Goal: Information Seeking & Learning: Learn about a topic

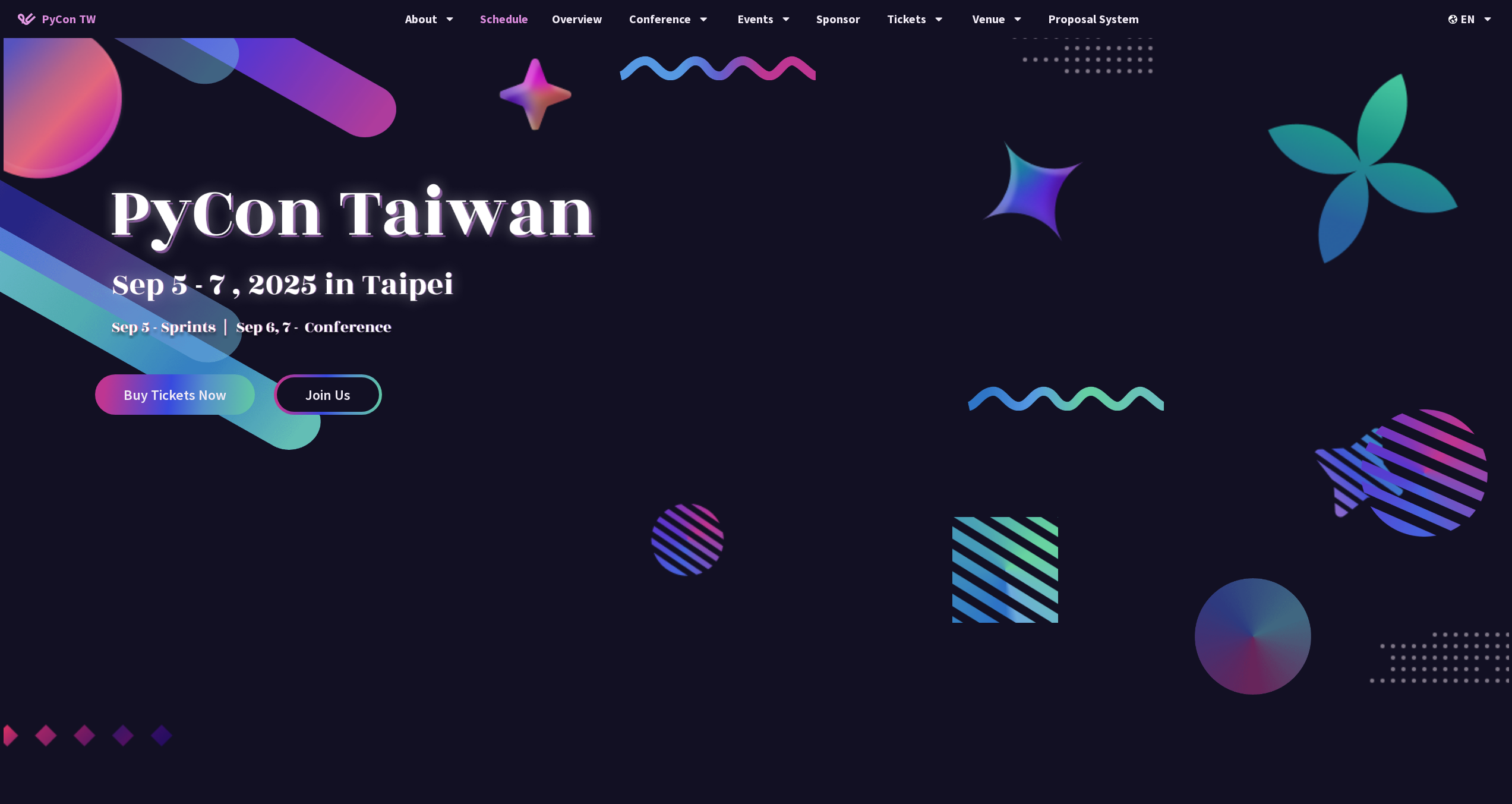
click at [506, 18] on link "Schedule" at bounding box center [504, 18] width 72 height 38
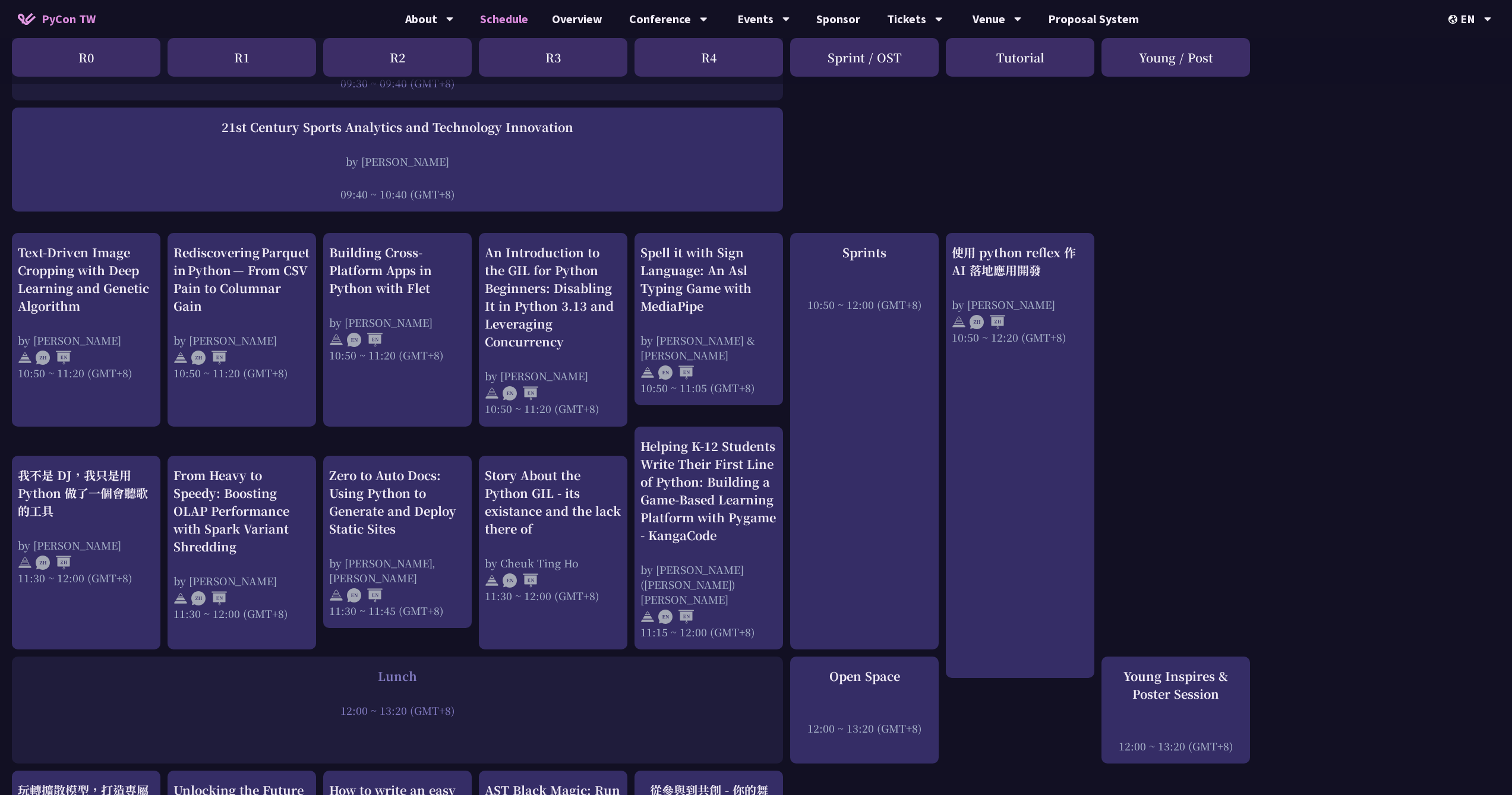
scroll to position [297, 0]
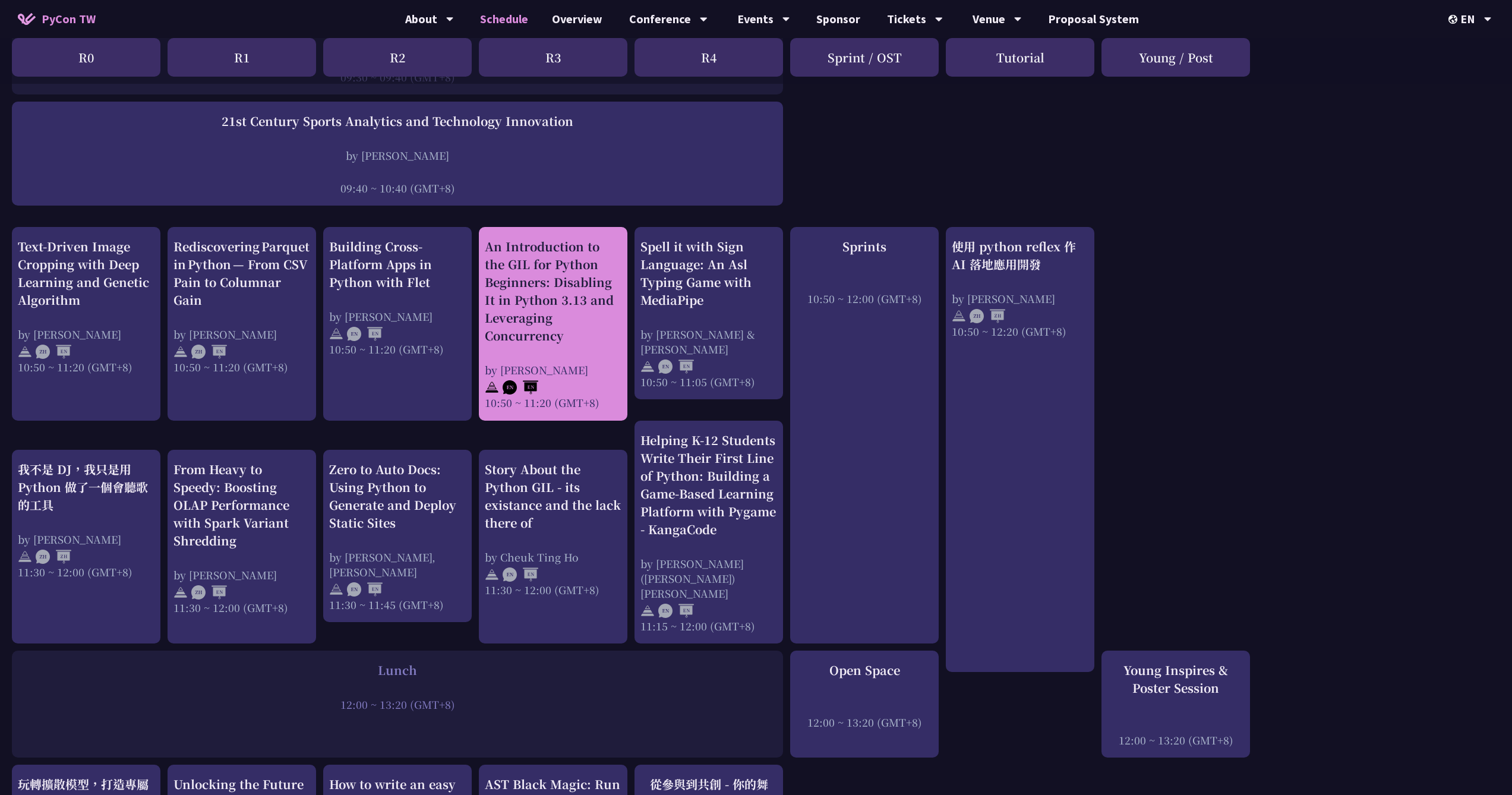
click at [583, 355] on div "An Introduction to the GIL for Python Beginners: Disabling It in Python 3.13 an…" at bounding box center [553, 324] width 137 height 172
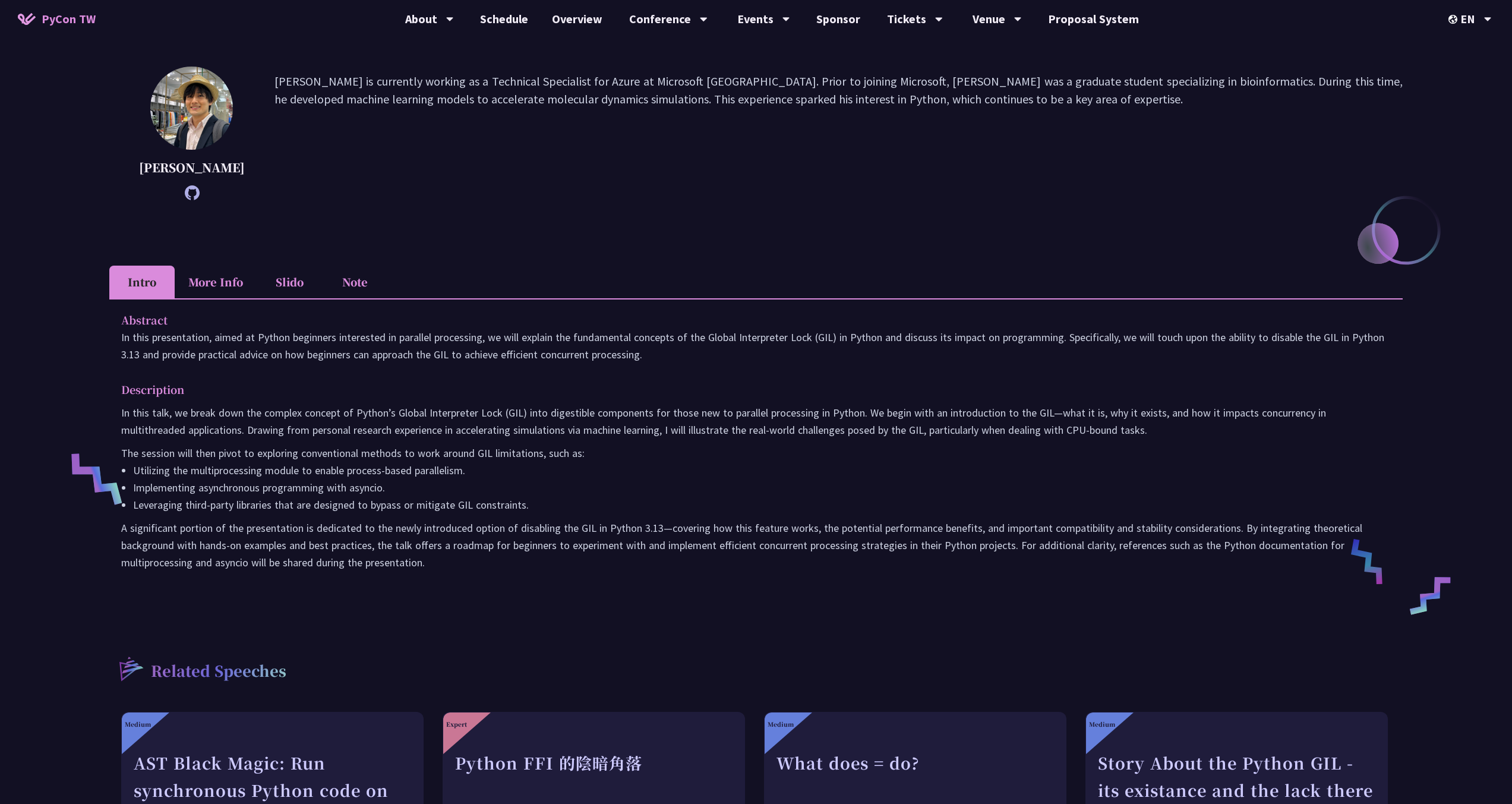
scroll to position [169, 0]
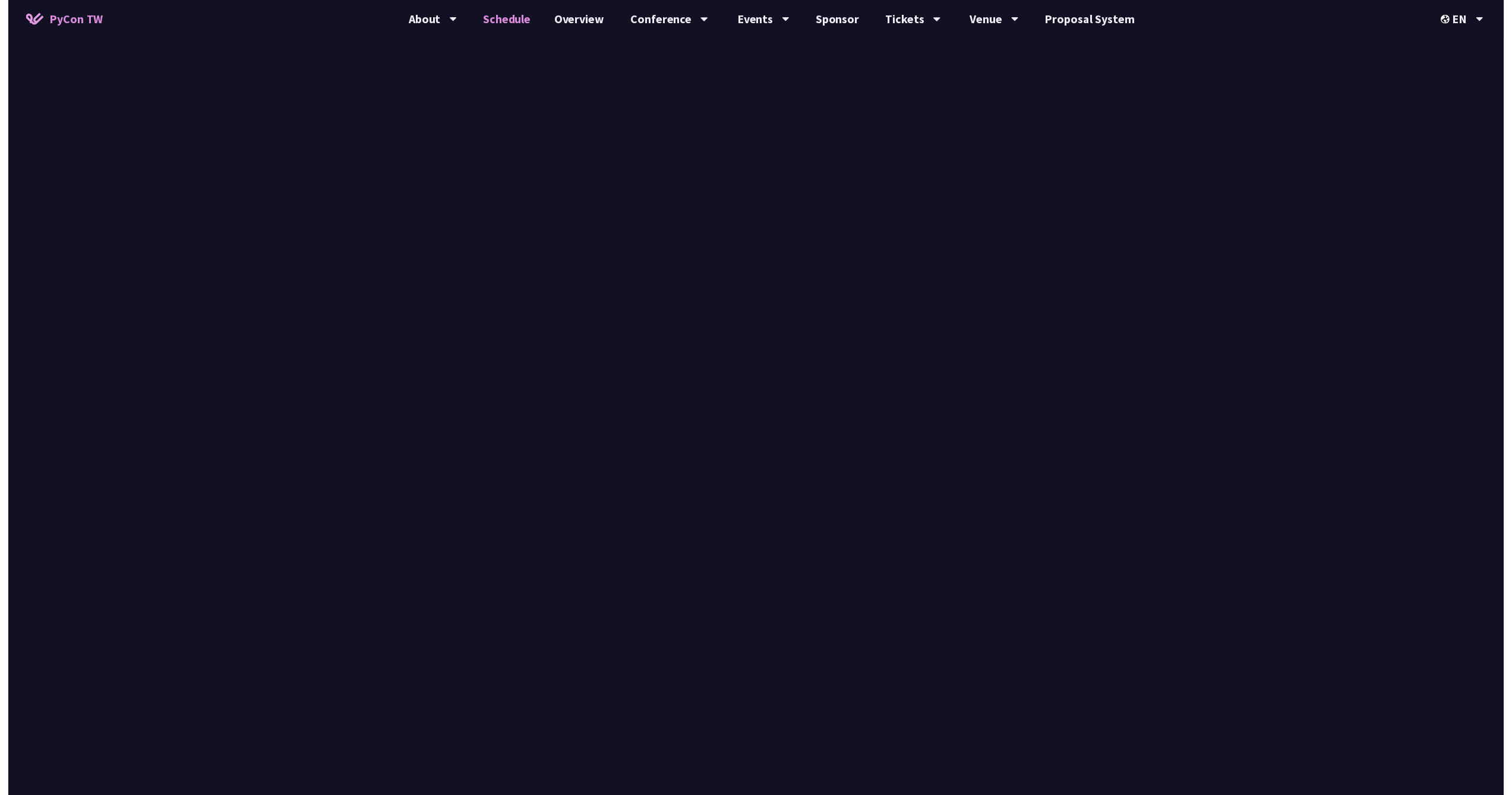
scroll to position [297, 0]
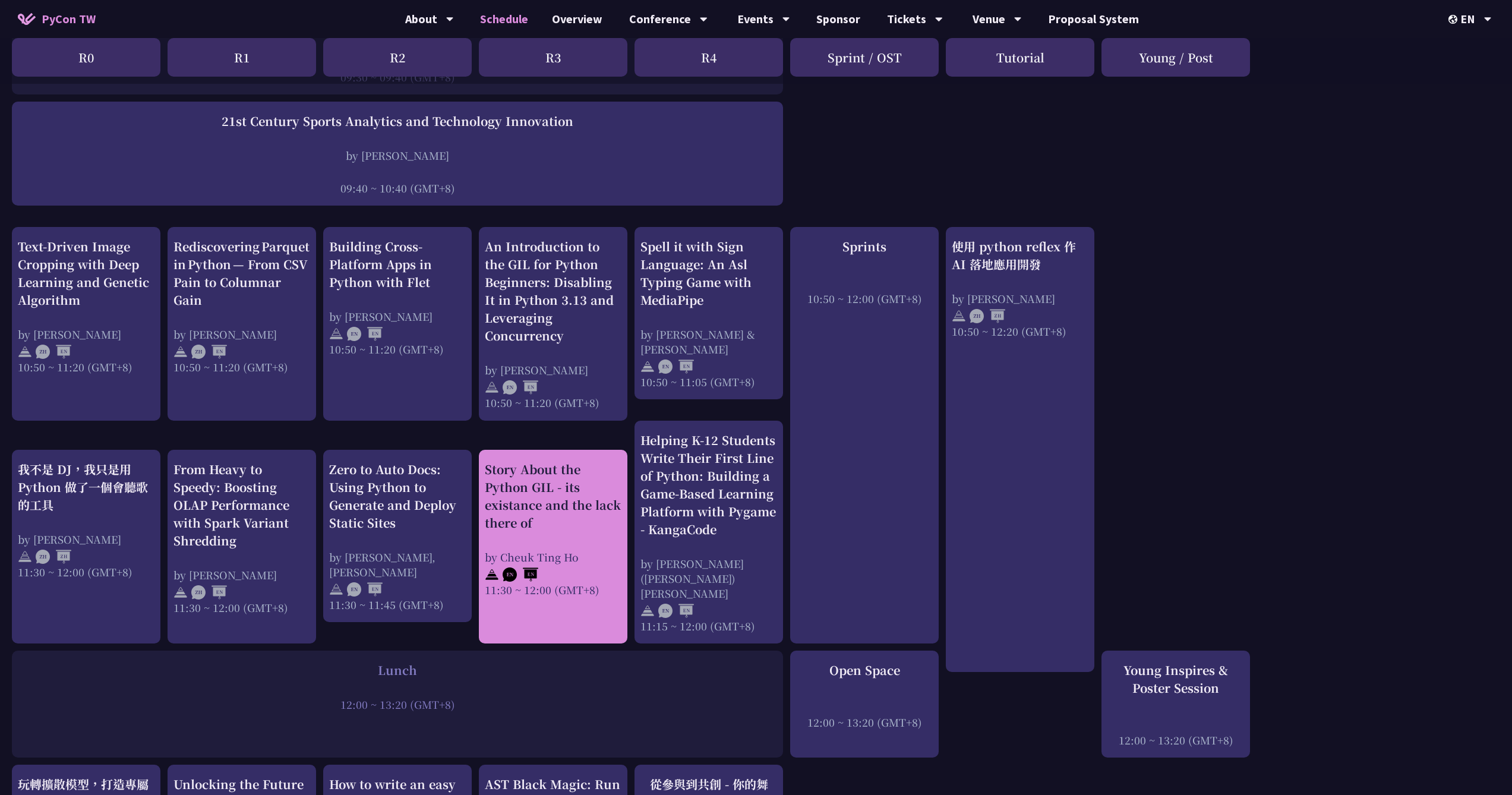
click at [566, 493] on div "Story About the Python GIL - its existance and the lack there of" at bounding box center [553, 496] width 137 height 71
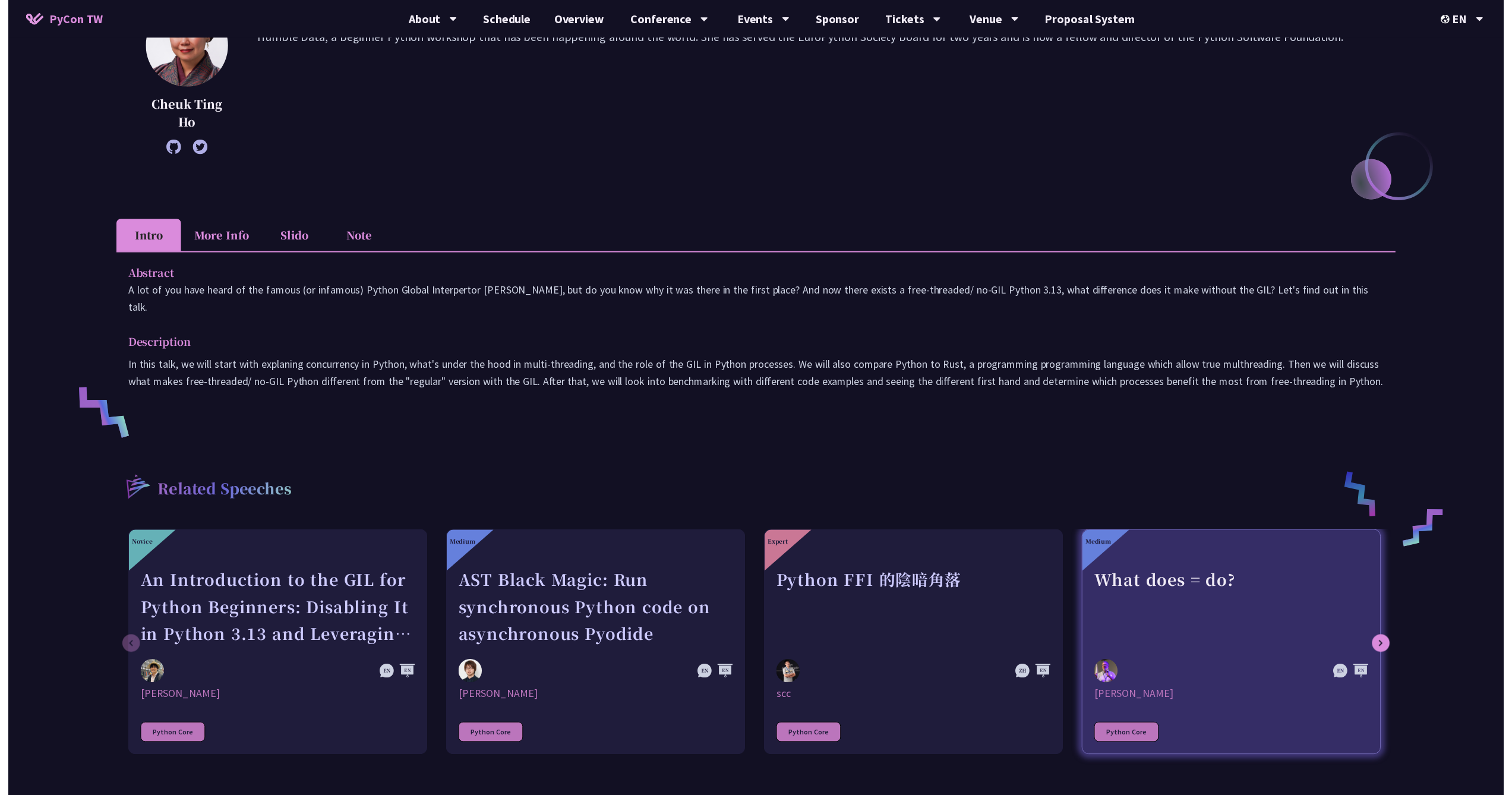
scroll to position [297, 0]
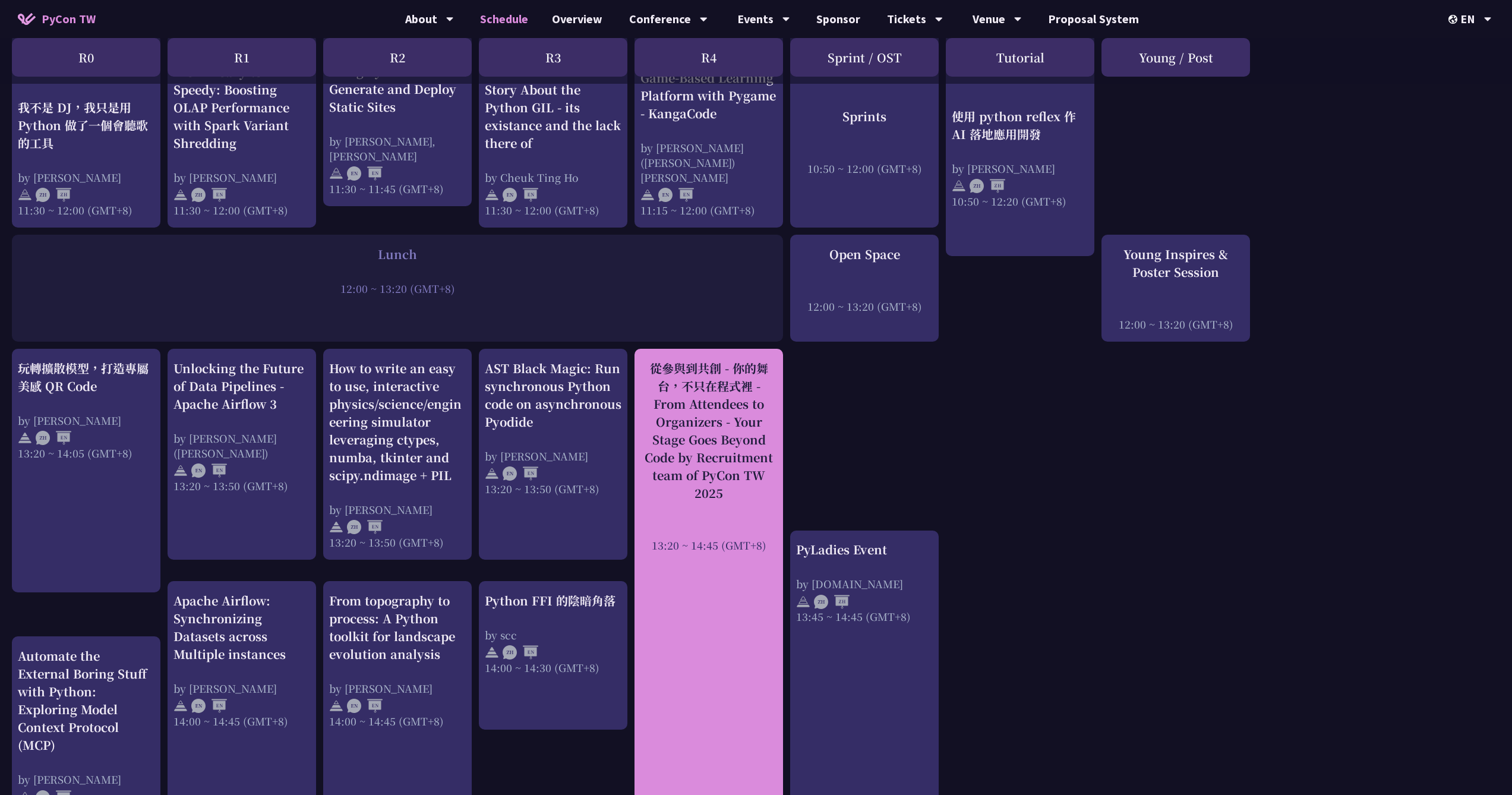
scroll to position [832, 0]
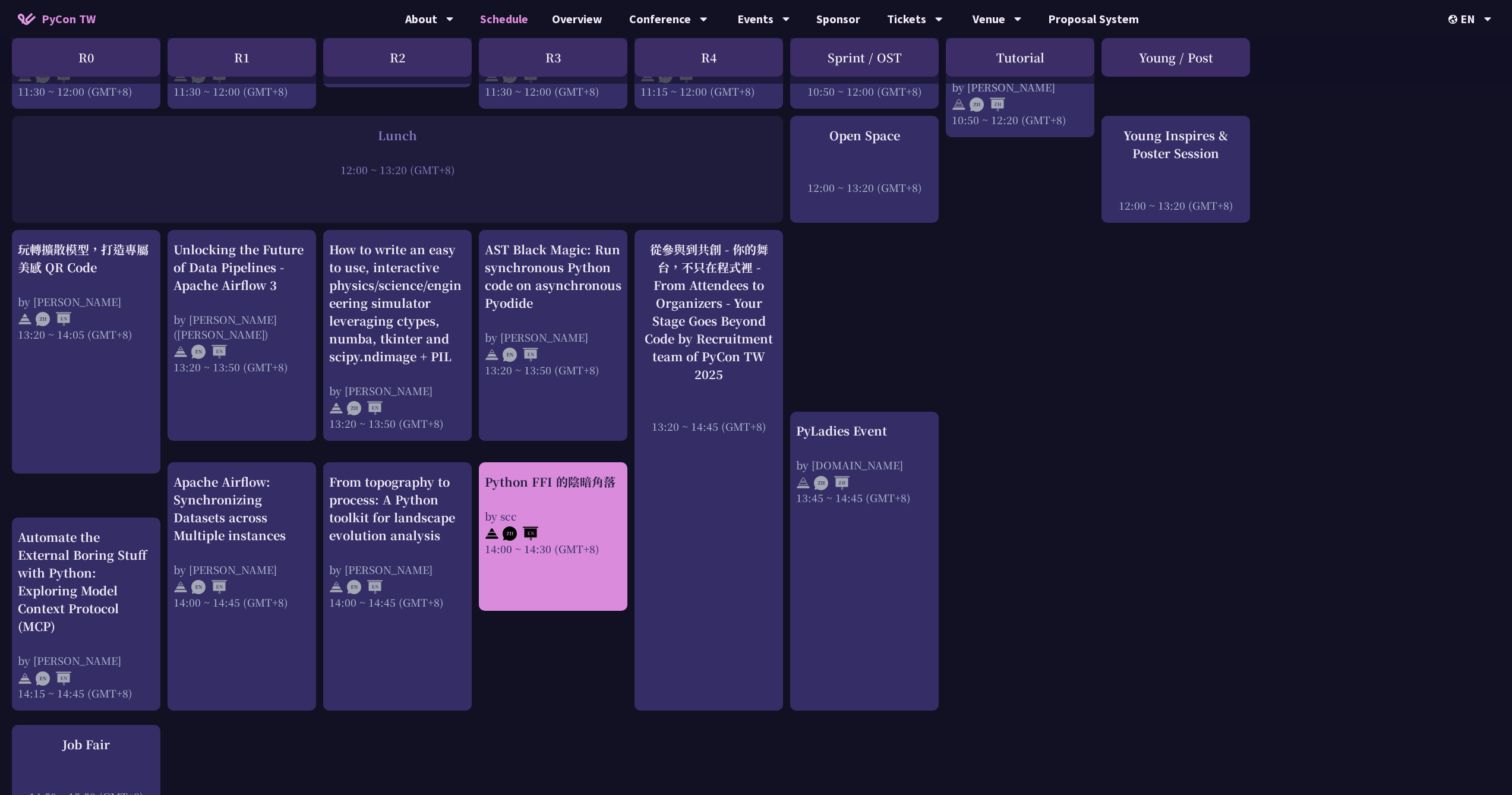
click at [560, 495] on div "Python FFI 的陰暗角落 by scc 14:00 ~ 14:30 (GMT+8)" at bounding box center [553, 514] width 137 height 83
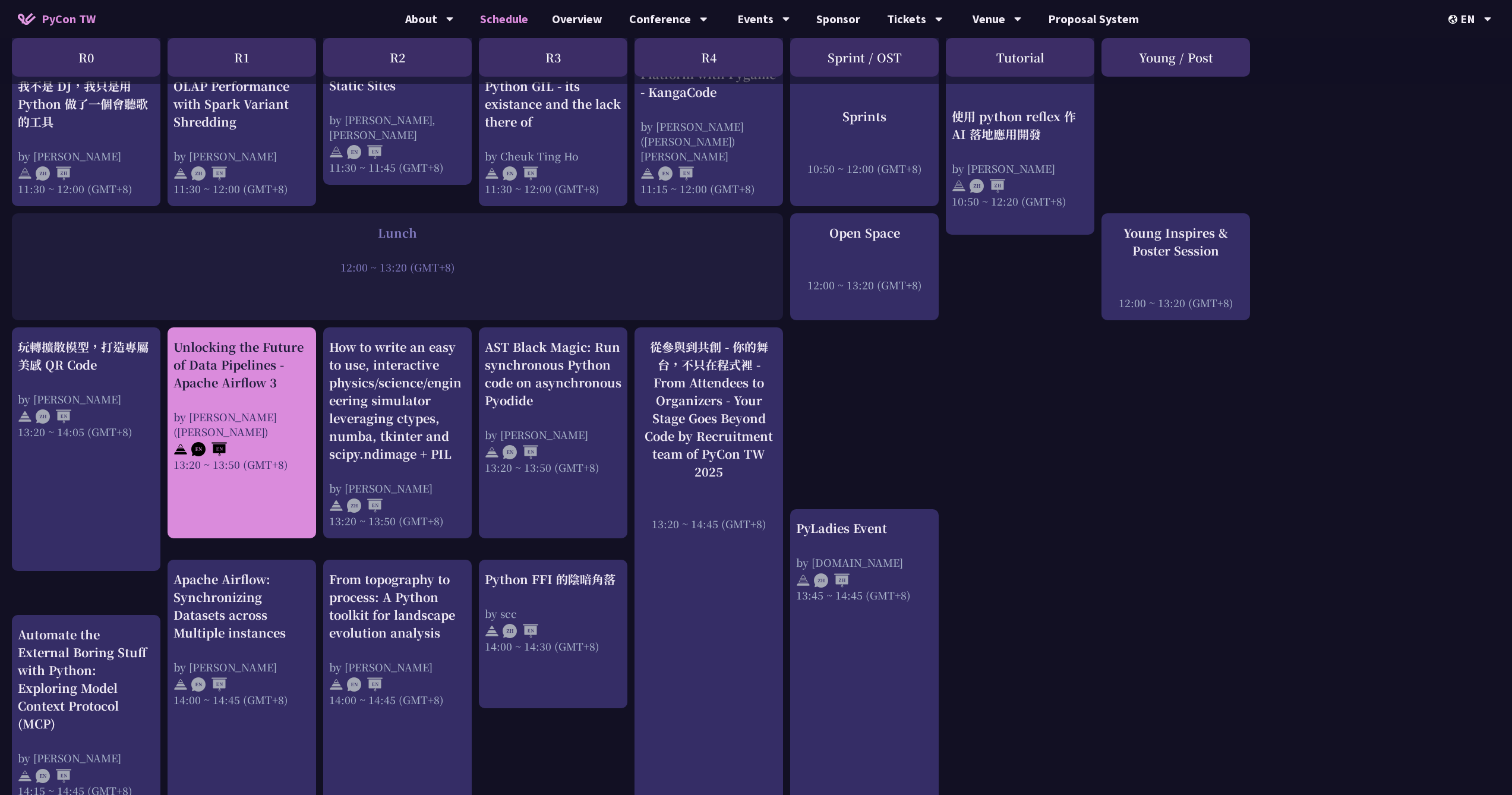
scroll to position [832, 0]
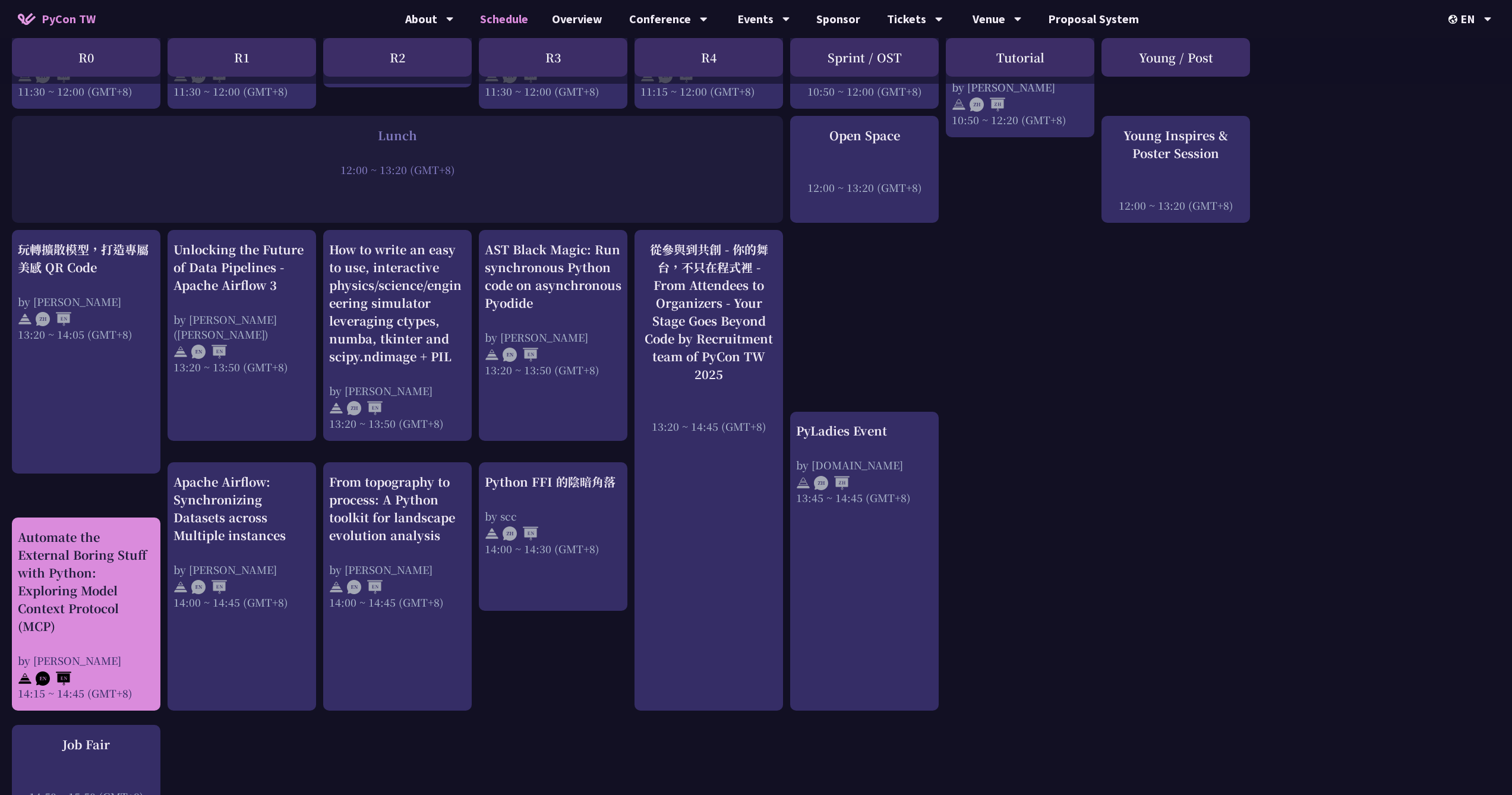
click at [121, 615] on div "Automate the External Boring Stuff with Python: Exploring Model Context Protoco…" at bounding box center [86, 582] width 137 height 107
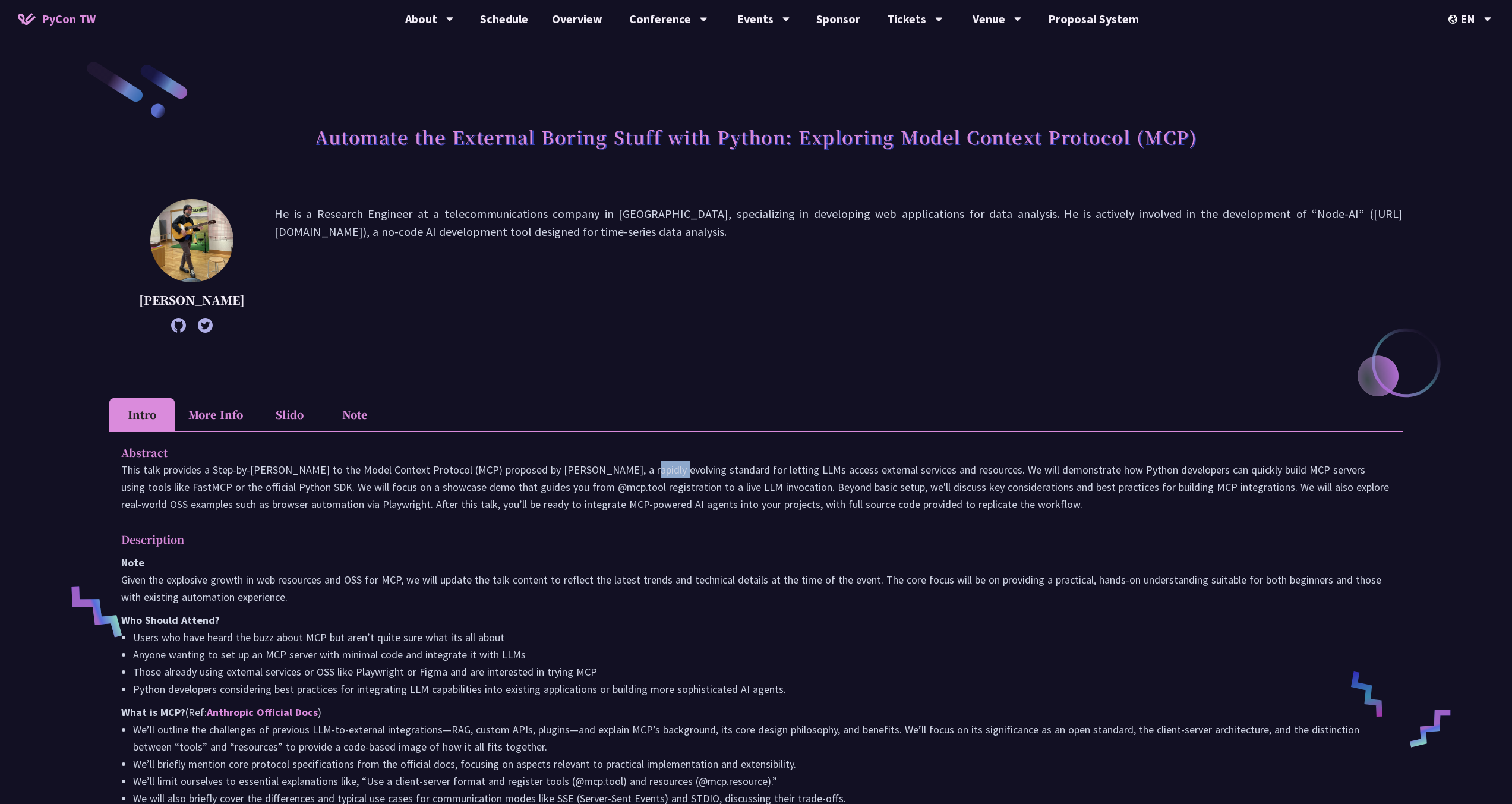
drag, startPoint x: 524, startPoint y: 486, endPoint x: 573, endPoint y: 485, distance: 49.0
click at [562, 486] on p "This talk provides a Step-by-[PERSON_NAME] to the Model Context Protocol (MCP) …" at bounding box center [755, 487] width 1269 height 52
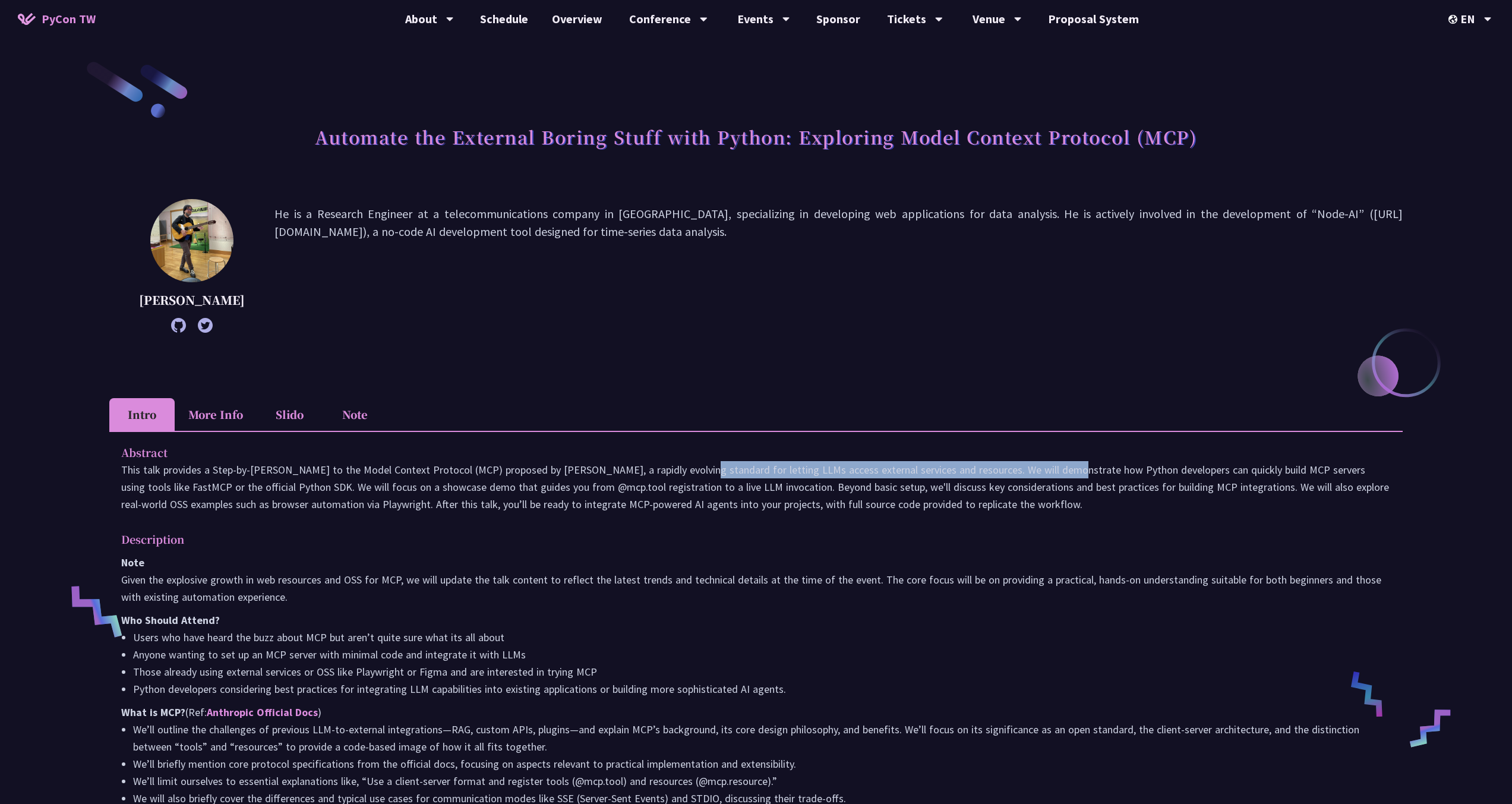
drag, startPoint x: 585, startPoint y: 489, endPoint x: 977, endPoint y: 500, distance: 392.2
click at [944, 488] on p "This talk provides a Step-by-[PERSON_NAME] to the Model Context Protocol (MCP) …" at bounding box center [755, 487] width 1269 height 52
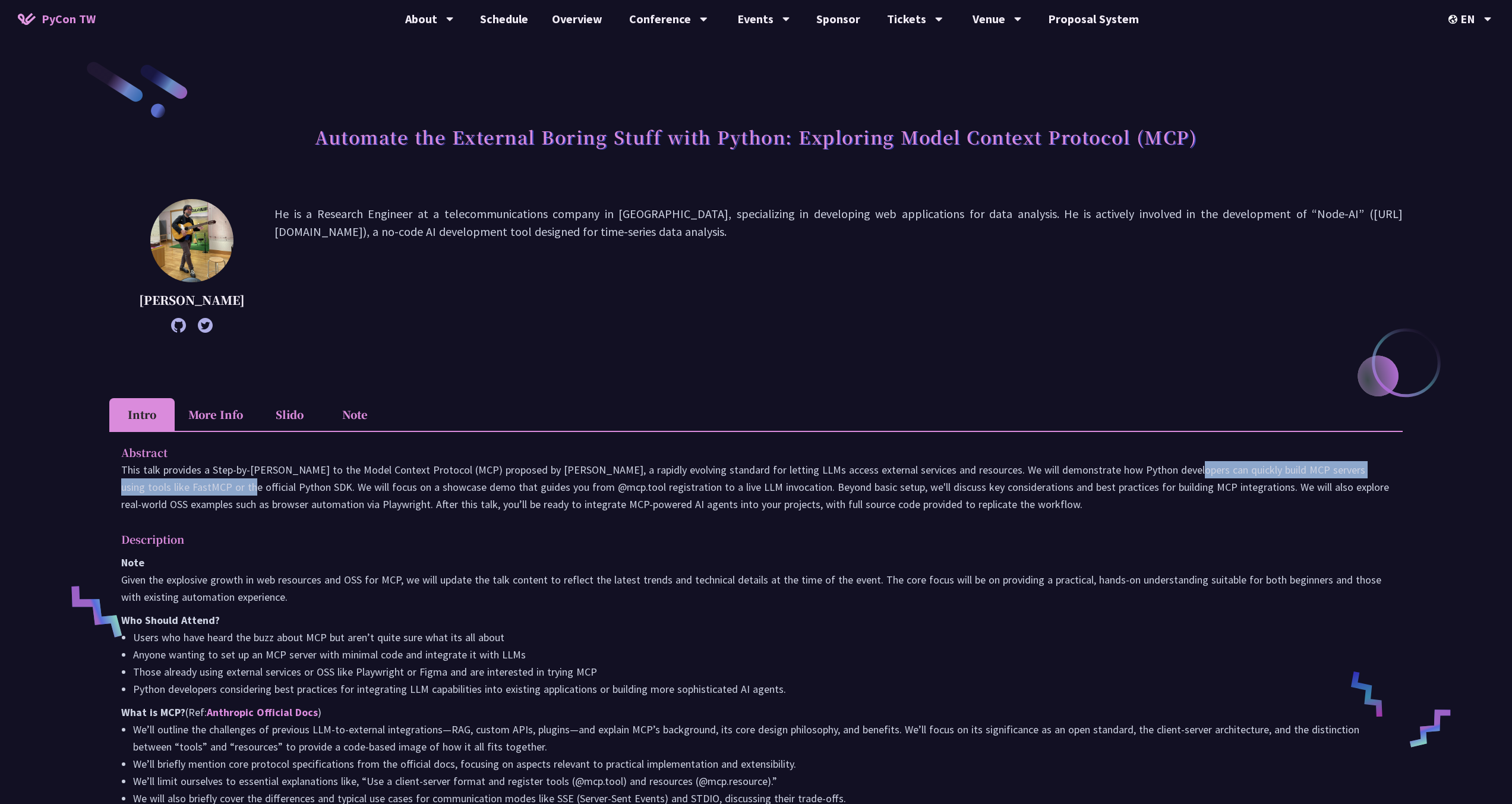
drag, startPoint x: 1056, startPoint y: 486, endPoint x: 1394, endPoint y: 494, distance: 338.1
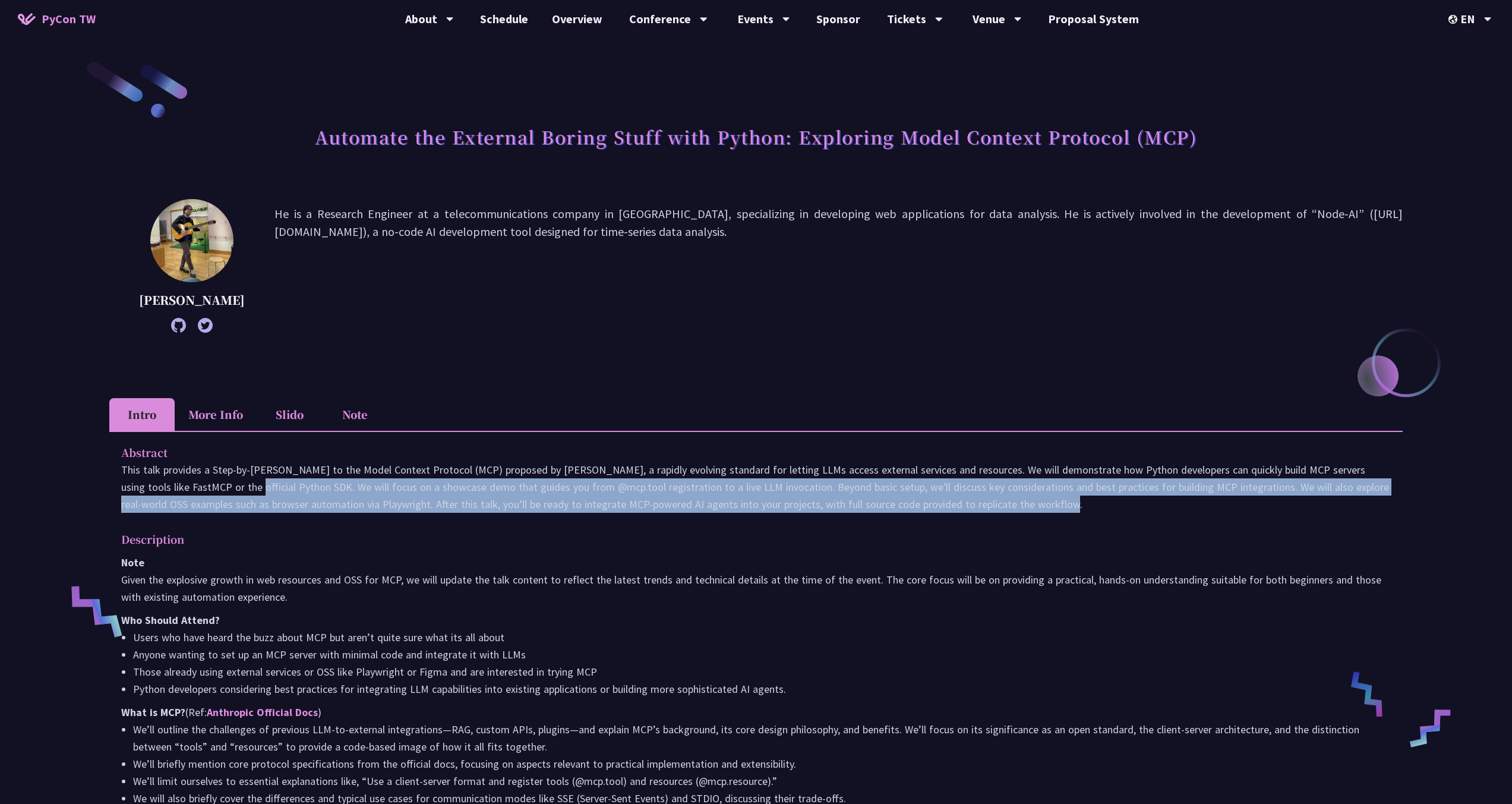
drag, startPoint x: 124, startPoint y: 507, endPoint x: 974, endPoint y: 530, distance: 850.3
click at [940, 512] on p "This talk provides a Step-by-[PERSON_NAME] to the Model Context Protocol (MCP) …" at bounding box center [755, 487] width 1269 height 52
